Goal: Transaction & Acquisition: Purchase product/service

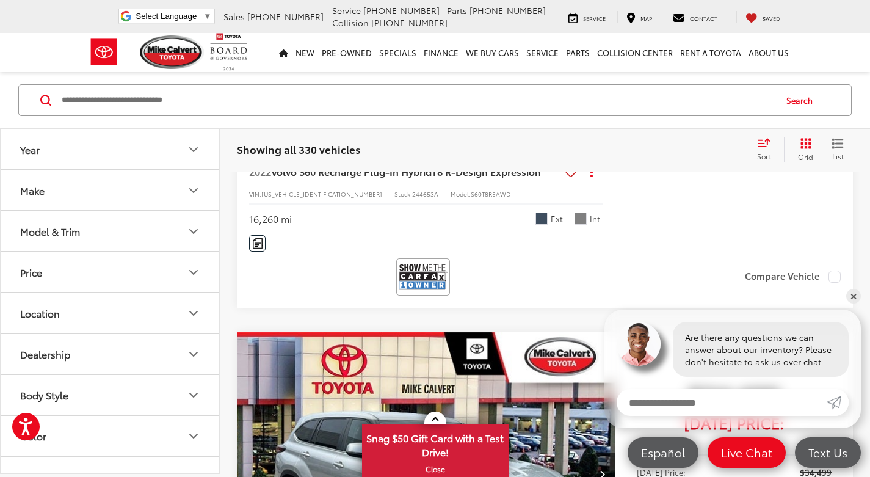
scroll to position [427, 0]
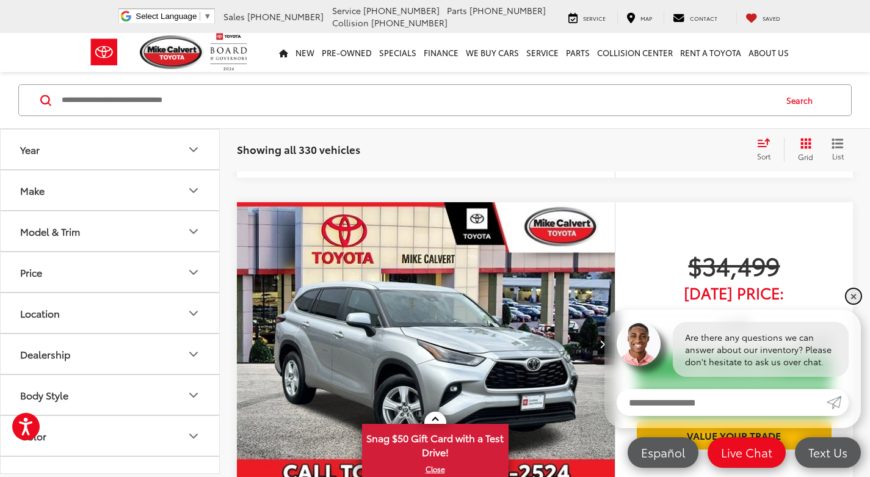
click at [855, 294] on link "✕" at bounding box center [853, 296] width 15 height 15
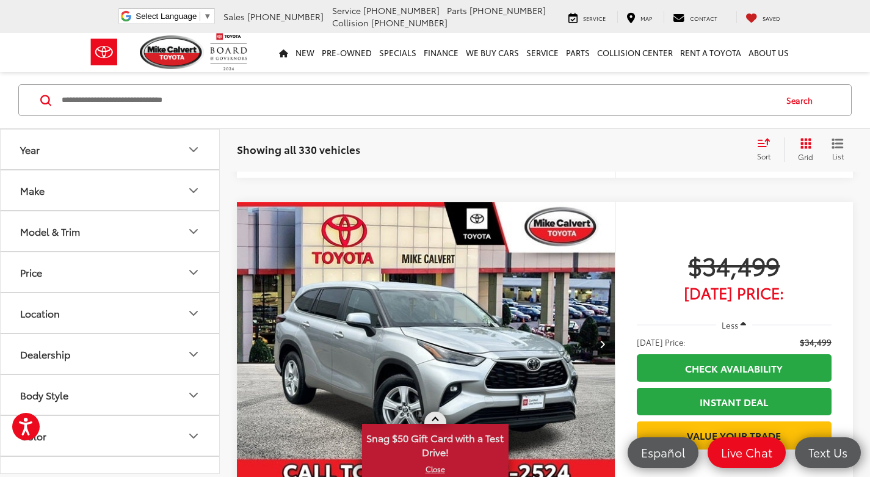
click at [437, 419] on span at bounding box center [435, 420] width 7 height 7
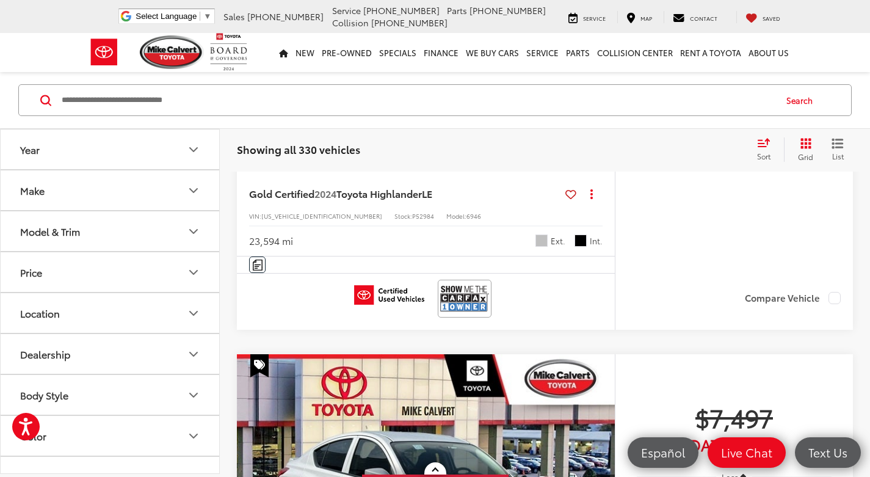
scroll to position [733, 0]
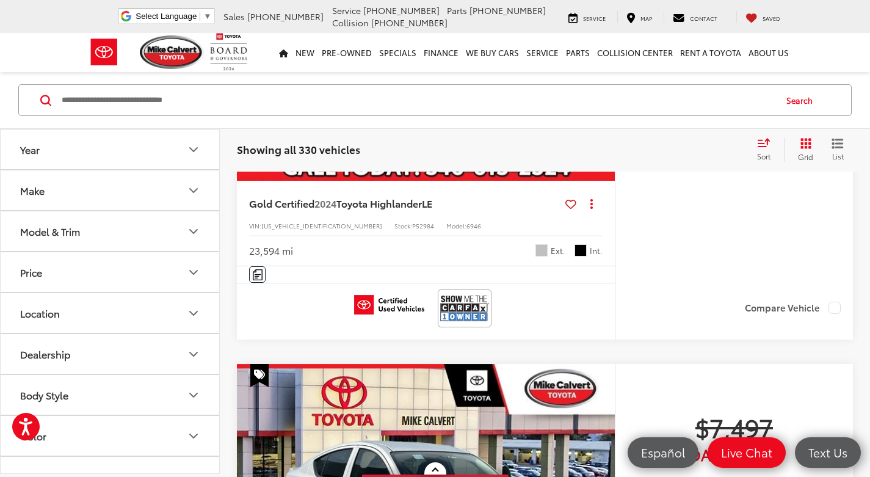
click at [760, 153] on span "Sort" at bounding box center [763, 156] width 13 height 10
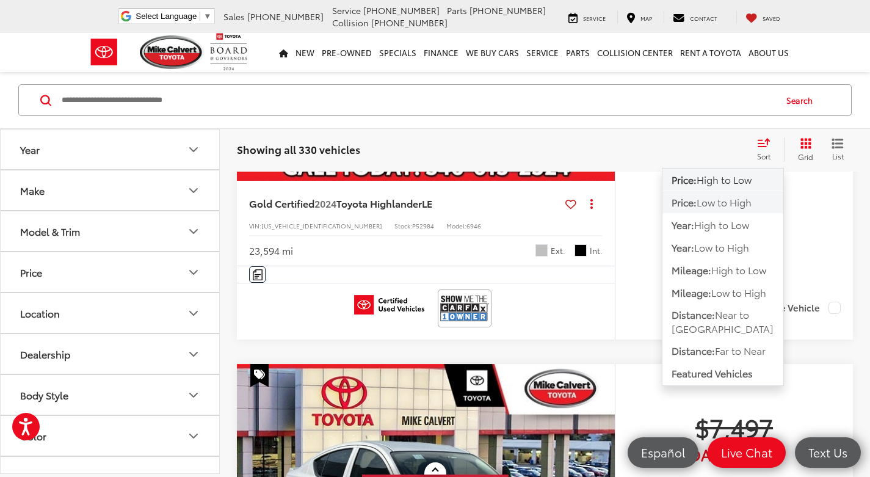
click at [736, 202] on span "Low to High" at bounding box center [724, 202] width 55 height 14
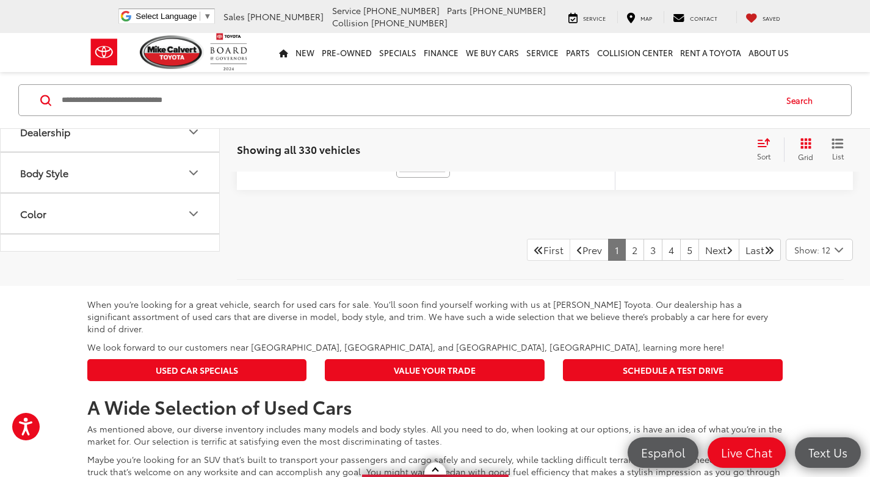
scroll to position [5434, 0]
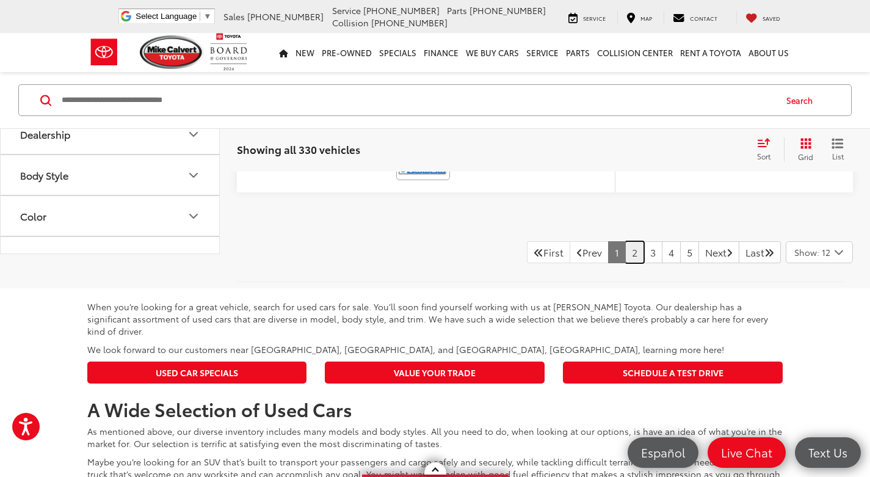
click at [625, 263] on link "2" at bounding box center [634, 252] width 19 height 22
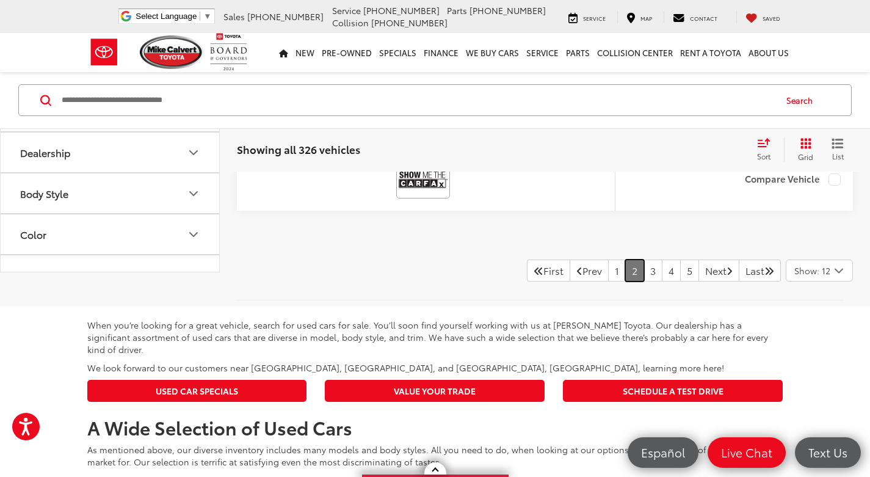
scroll to position [5434, 0]
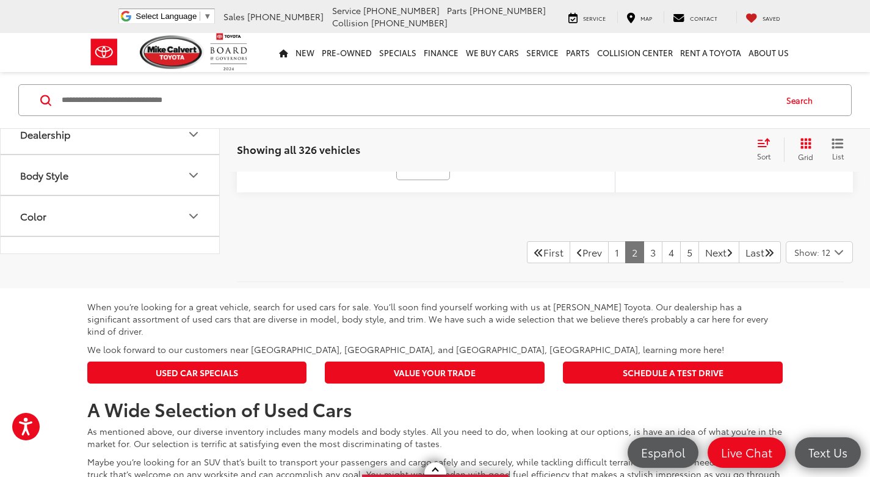
drag, startPoint x: 807, startPoint y: 322, endPoint x: 821, endPoint y: 325, distance: 14.5
click at [813, 258] on span "Show: 12" at bounding box center [812, 252] width 36 height 12
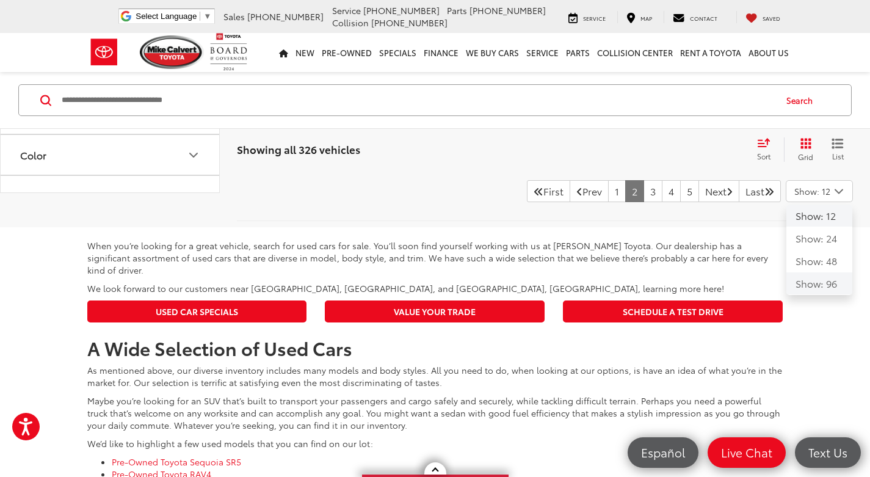
click at [822, 294] on button "Show: 96" at bounding box center [819, 283] width 66 height 22
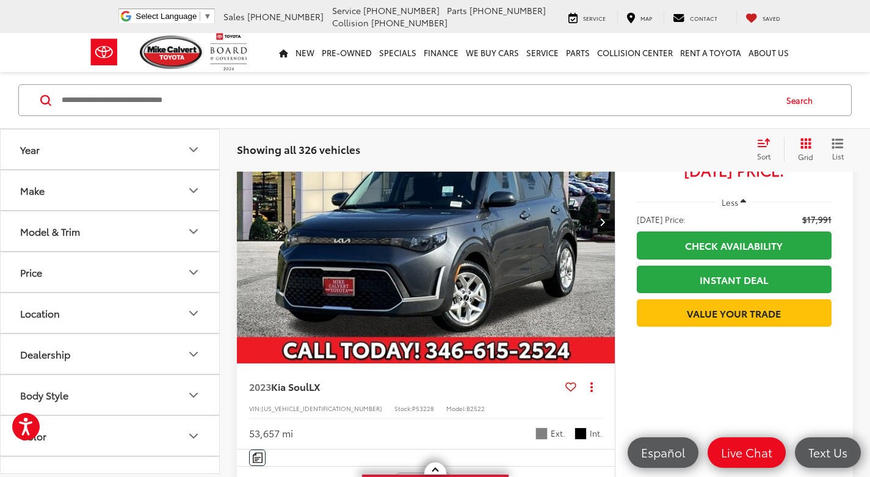
scroll to position [20881, 0]
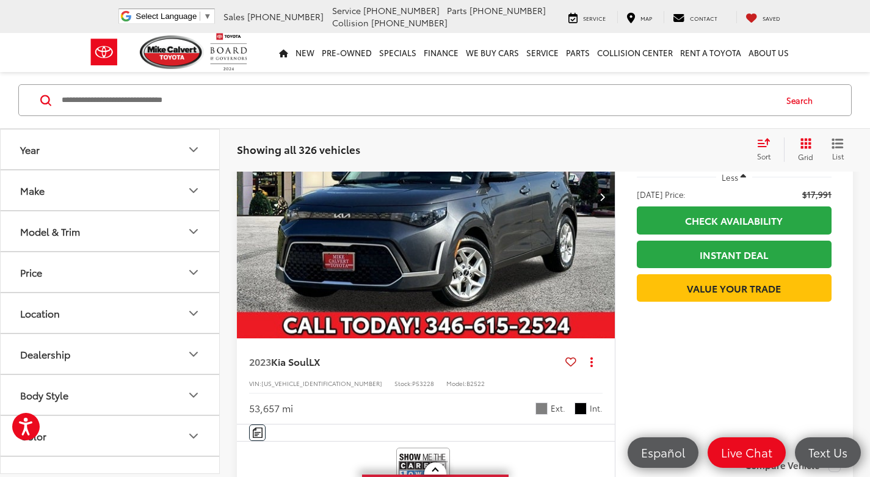
click at [198, 231] on icon "Model & Trim" at bounding box center [193, 231] width 15 height 15
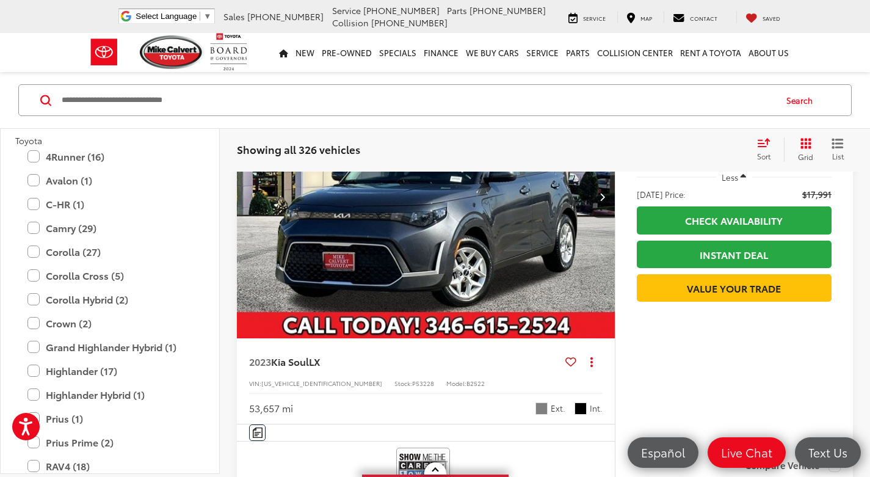
scroll to position [2503, 0]
click at [35, 230] on label "Camry (29)" at bounding box center [109, 226] width 165 height 21
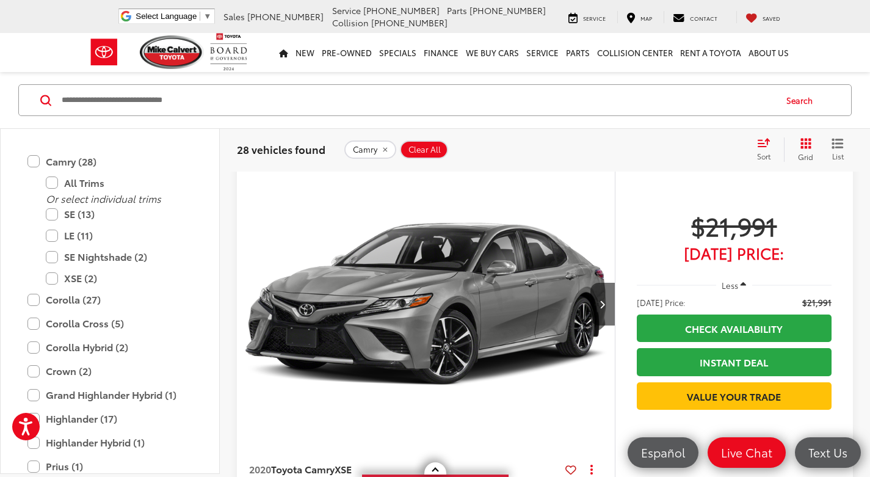
scroll to position [2578, 0]
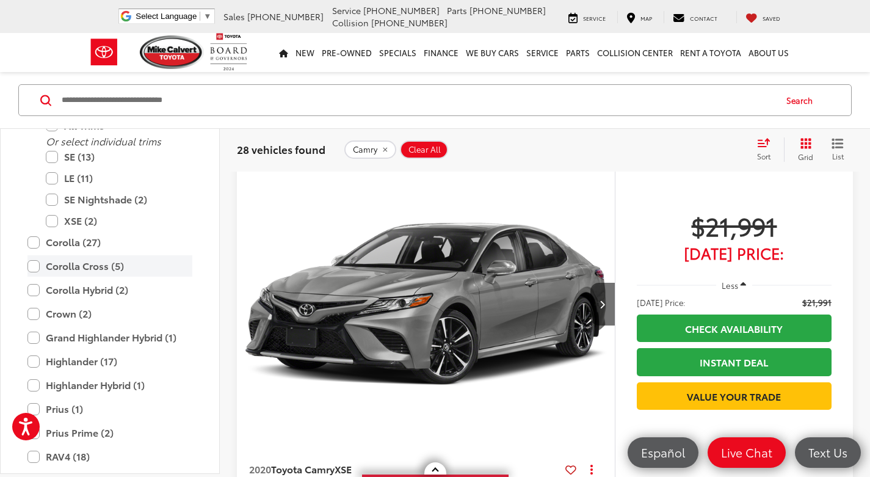
click at [32, 267] on label "Corolla Cross (5)" at bounding box center [109, 265] width 165 height 21
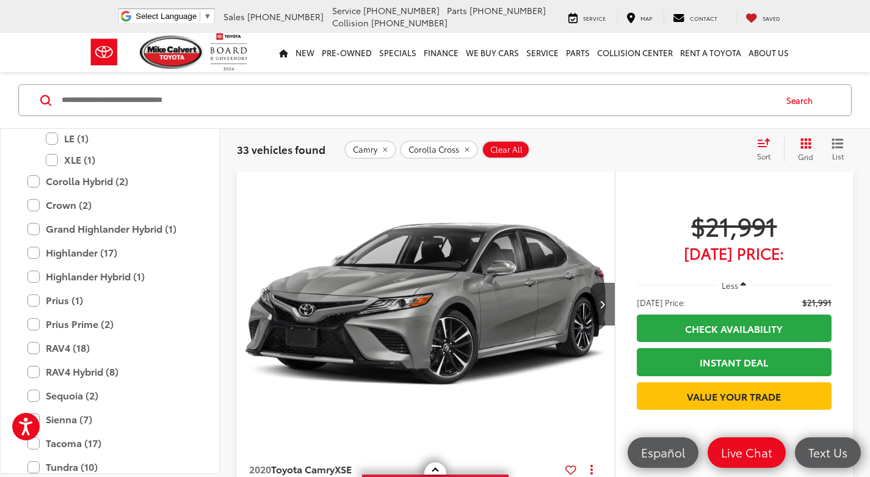
scroll to position [2708, 0]
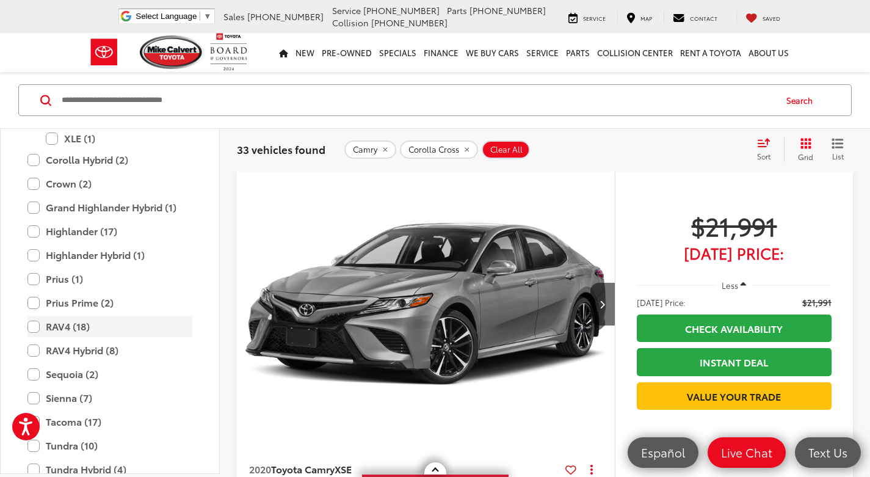
click at [35, 327] on label "RAV4 (18)" at bounding box center [109, 326] width 165 height 21
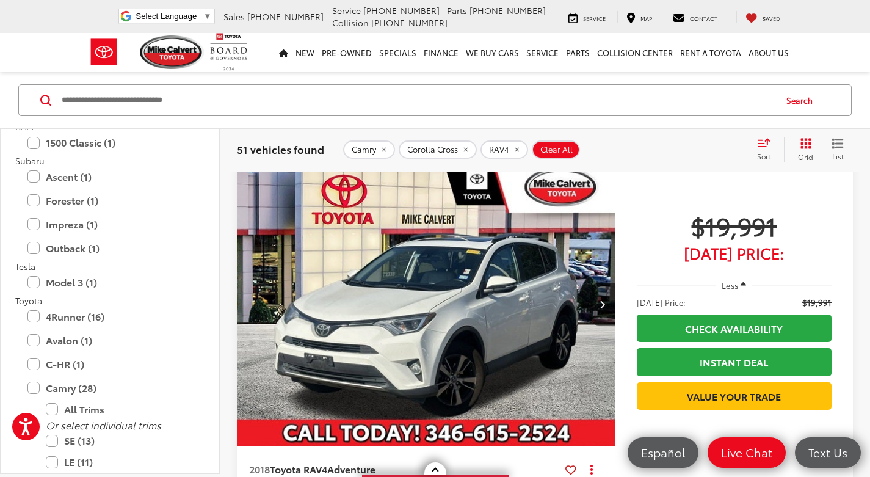
click at [773, 145] on div "Sort" at bounding box center [767, 149] width 33 height 24
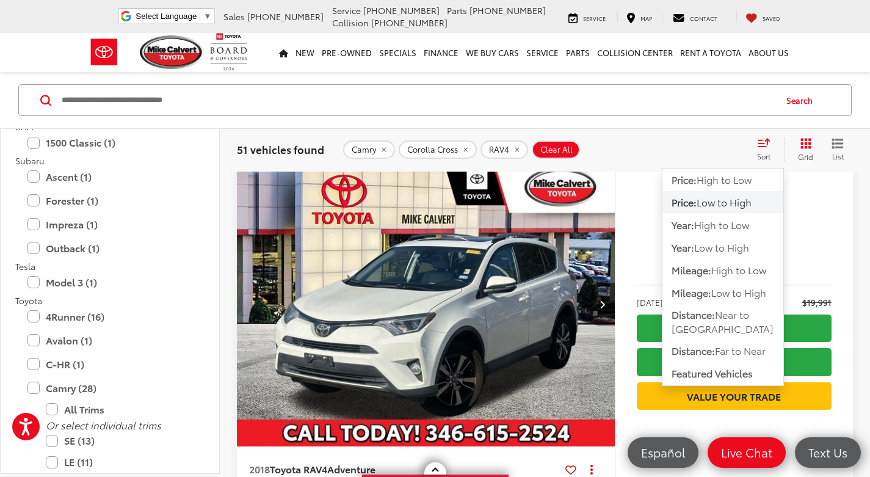
click at [702, 200] on span "Low to High" at bounding box center [724, 202] width 55 height 14
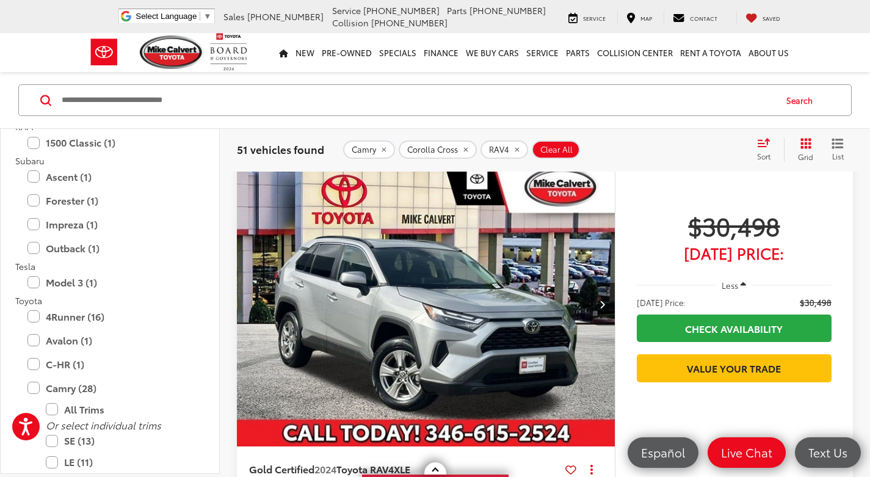
click at [771, 149] on div "Sort" at bounding box center [767, 149] width 33 height 24
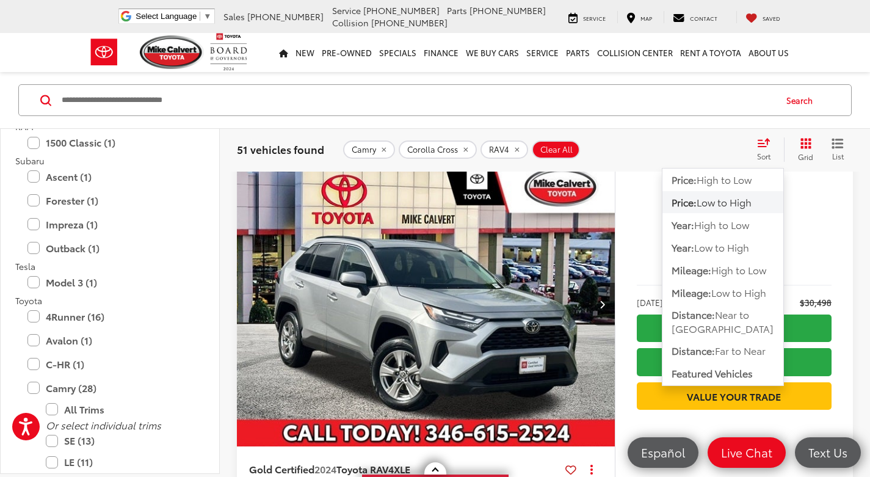
click at [700, 204] on span "Low to High" at bounding box center [724, 202] width 55 height 14
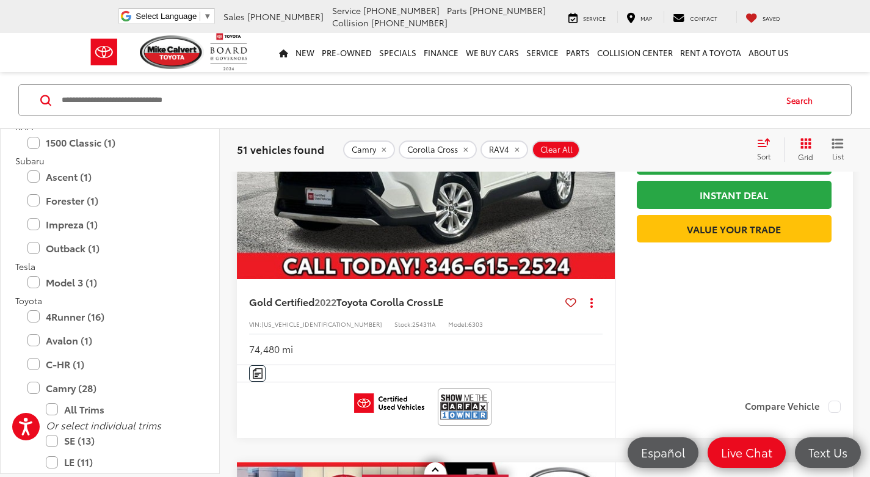
scroll to position [2503, 0]
